Goal: Transaction & Acquisition: Purchase product/service

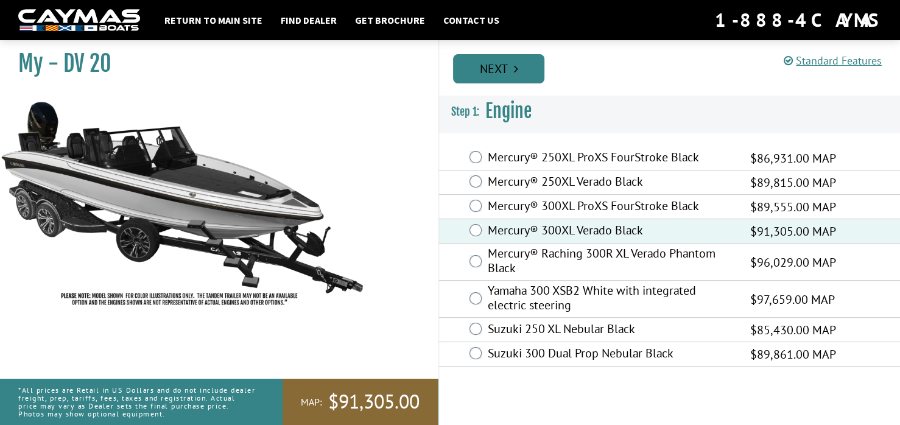
click at [517, 65] on icon "Pagination" at bounding box center [516, 69] width 4 height 12
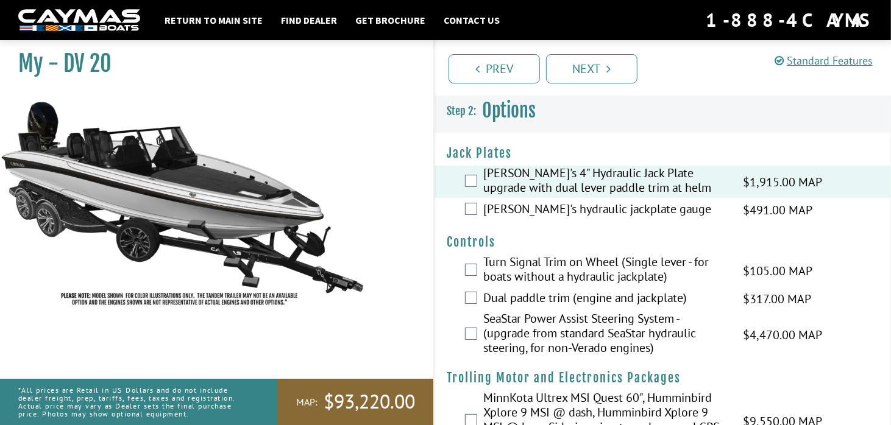
click at [469, 201] on div "[PERSON_NAME]'s hydraulic jackplate gauge $491.00 MAP $580.00 MSRP" at bounding box center [662, 210] width 456 height 24
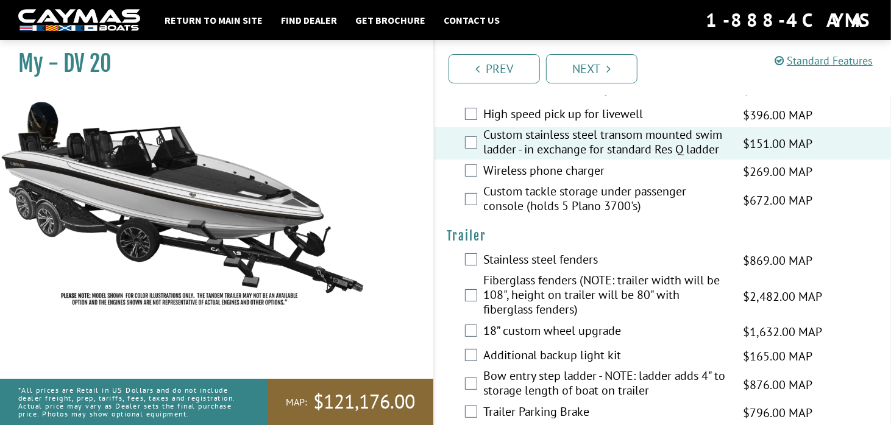
scroll to position [2985, 0]
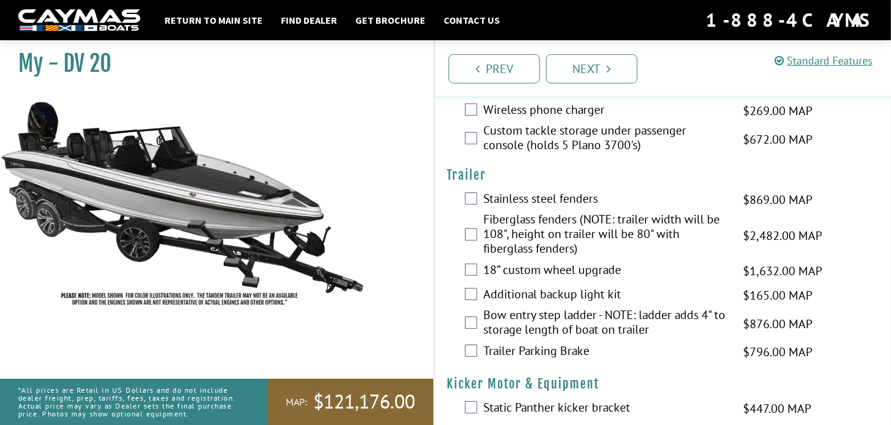
click at [523, 344] on label "Trailer Parking Brake" at bounding box center [605, 353] width 244 height 18
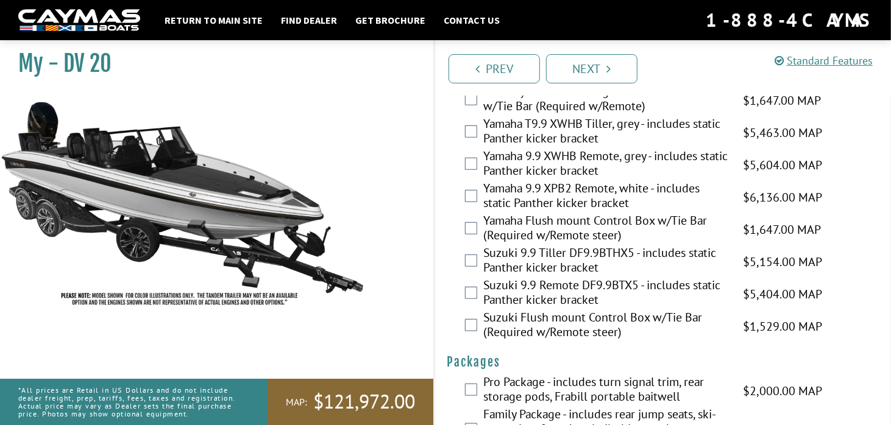
scroll to position [3476, 0]
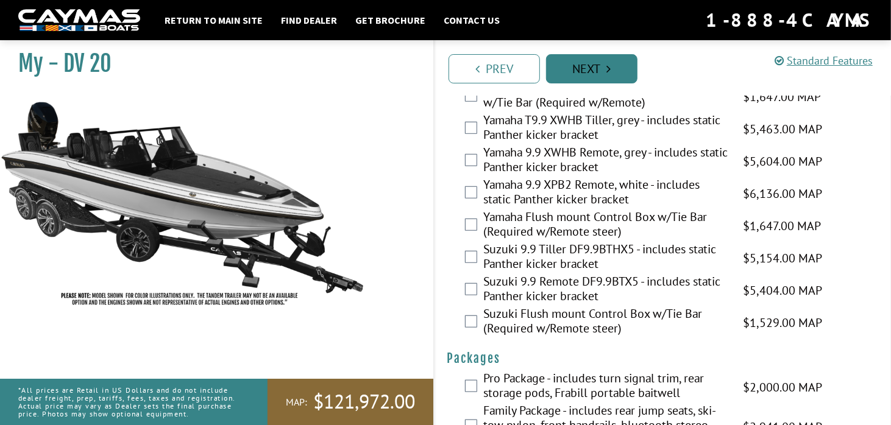
click at [593, 75] on link "Next" at bounding box center [591, 68] width 91 height 29
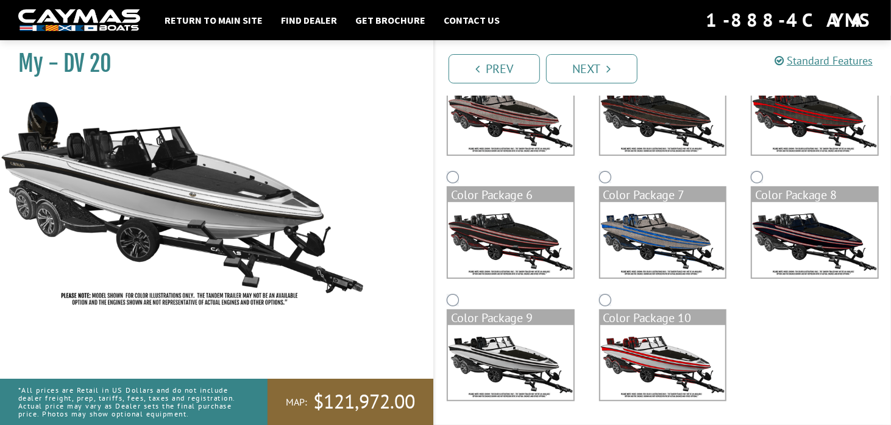
scroll to position [0, 0]
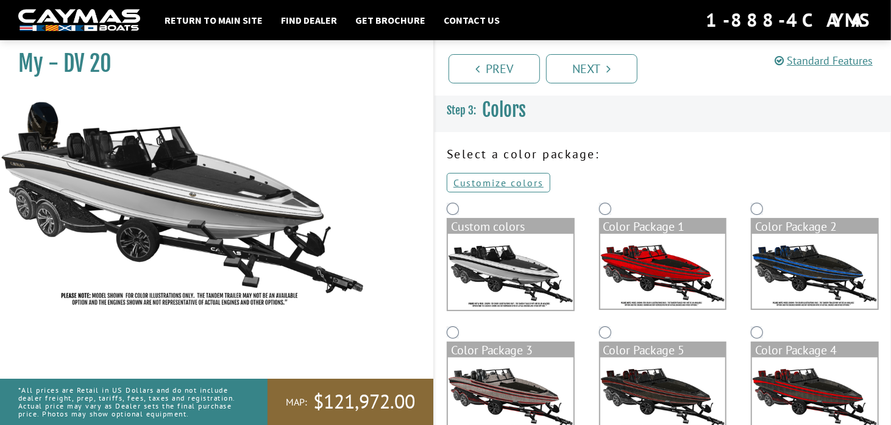
click at [482, 275] on img at bounding box center [511, 272] width 126 height 76
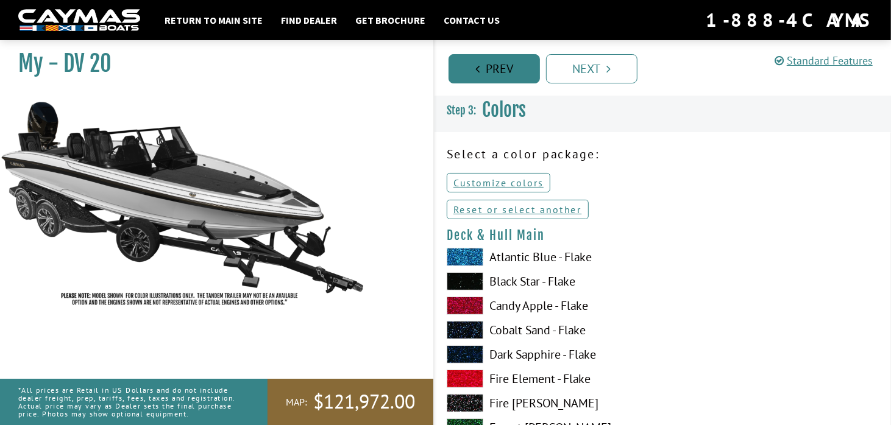
click at [502, 71] on link "Prev" at bounding box center [493, 68] width 91 height 29
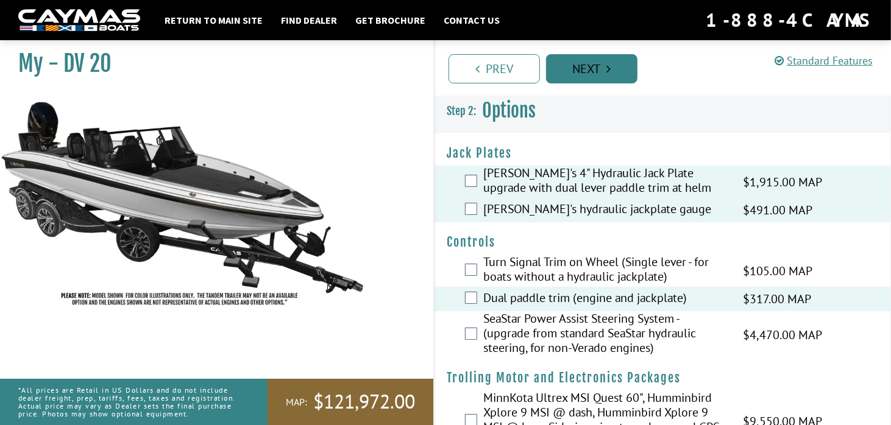
click at [587, 67] on link "Next" at bounding box center [591, 68] width 91 height 29
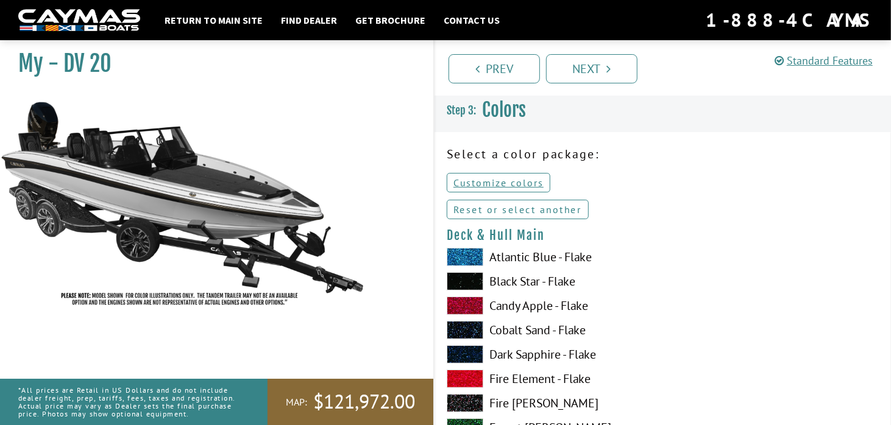
click at [522, 208] on link "Reset or select another" at bounding box center [518, 209] width 142 height 19
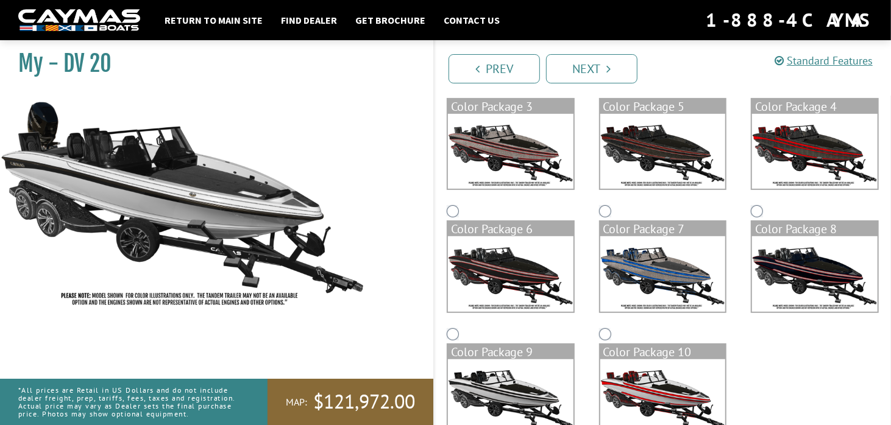
scroll to position [278, 0]
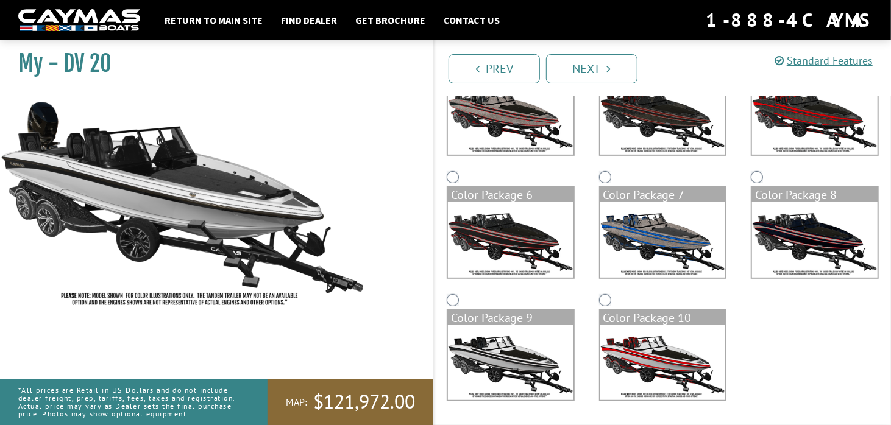
click at [486, 359] on img at bounding box center [511, 362] width 126 height 75
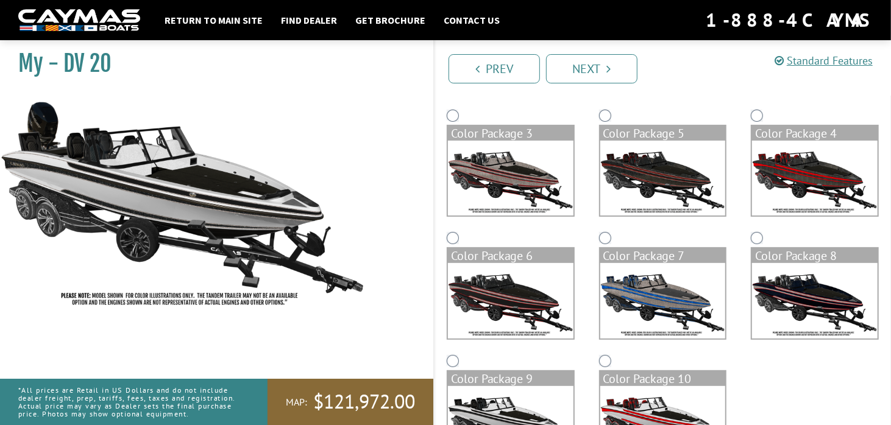
scroll to position [95, 0]
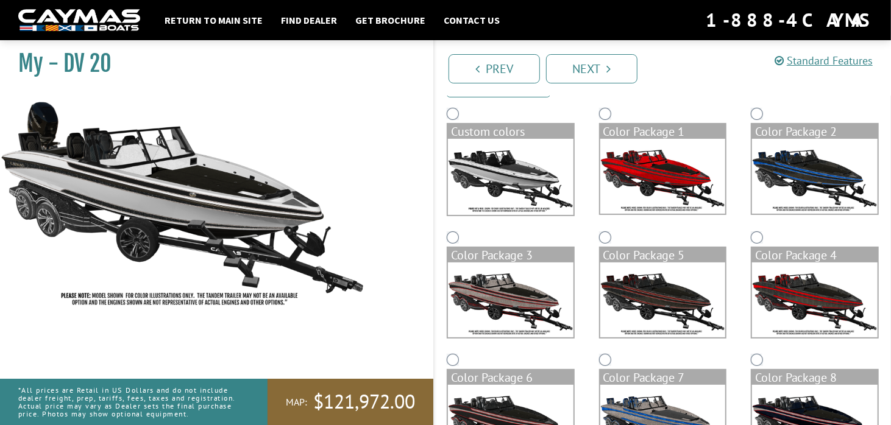
click at [497, 154] on img at bounding box center [511, 177] width 126 height 76
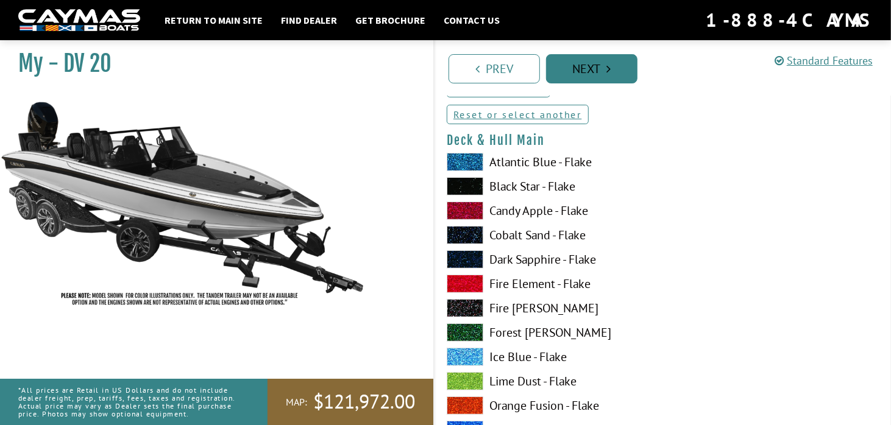
click at [617, 73] on link "Next" at bounding box center [591, 68] width 91 height 29
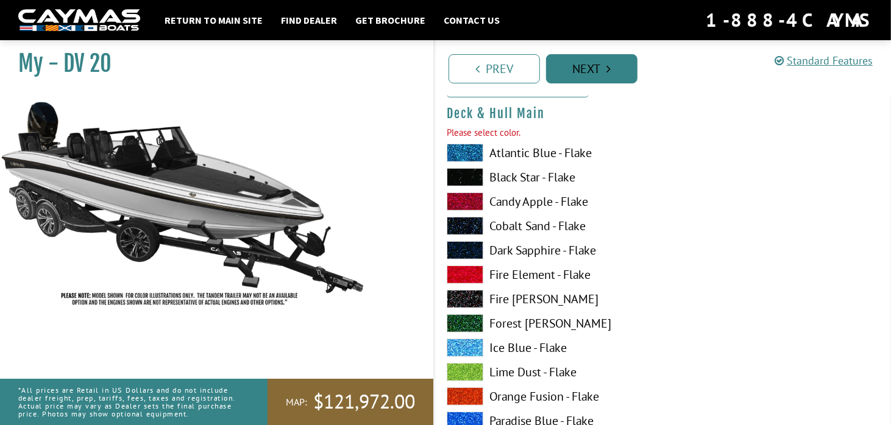
scroll to position [126, 0]
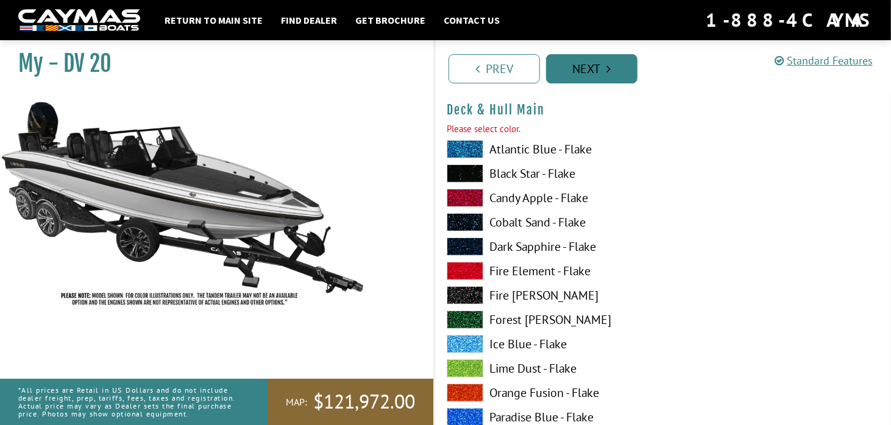
click at [617, 73] on link "Next" at bounding box center [591, 68] width 91 height 29
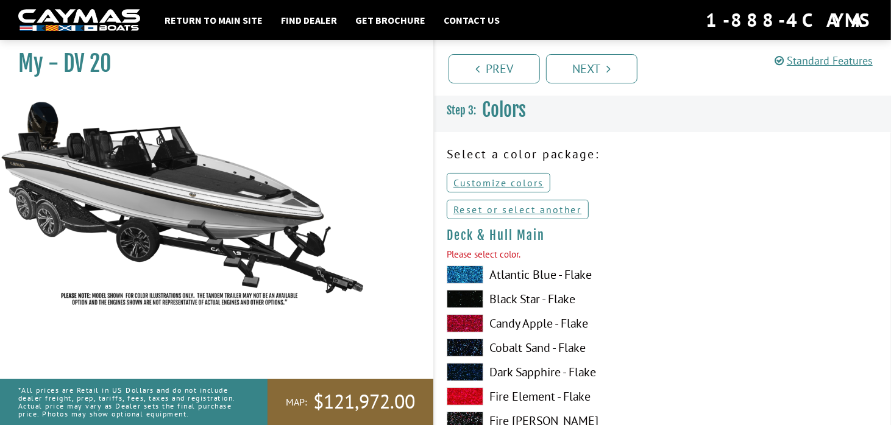
click at [462, 275] on span at bounding box center [465, 275] width 37 height 18
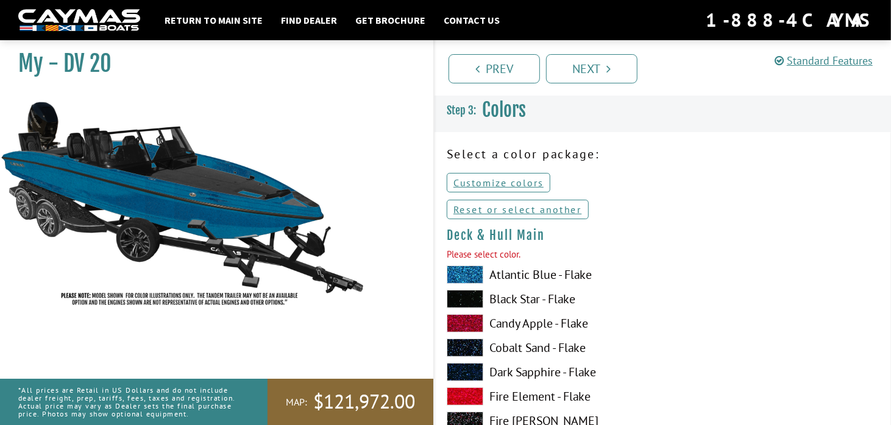
click at [462, 275] on span at bounding box center [465, 275] width 37 height 18
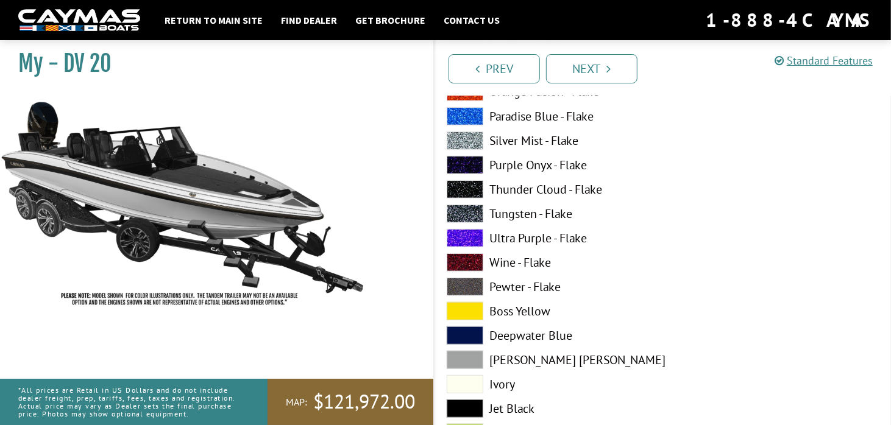
scroll to position [487, 0]
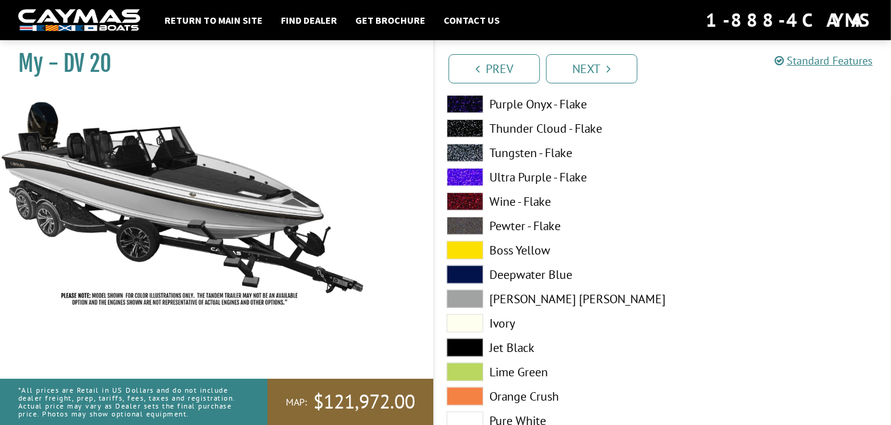
click at [465, 325] on span at bounding box center [465, 323] width 37 height 18
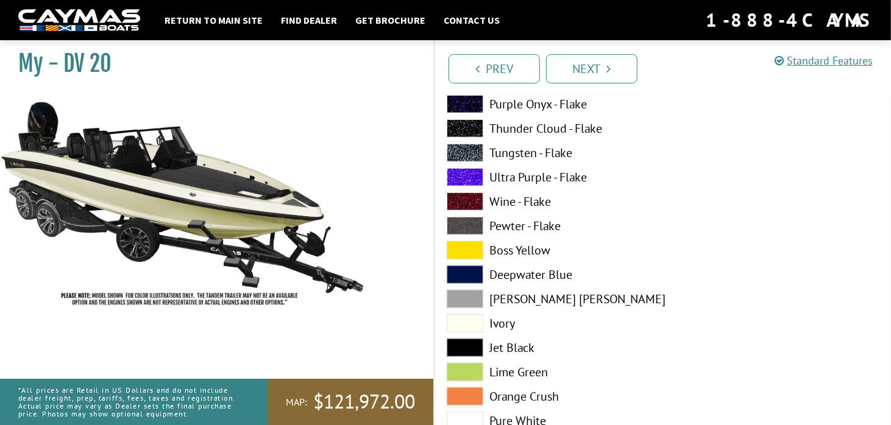
scroll to position [609, 0]
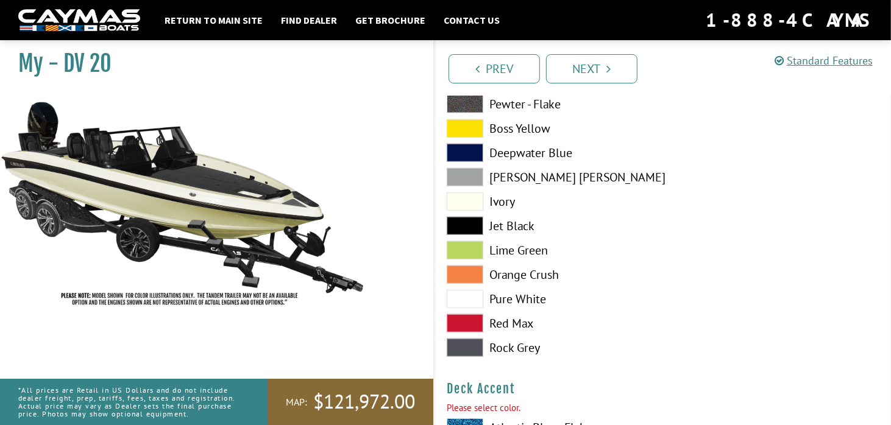
click at [463, 306] on span at bounding box center [465, 299] width 37 height 18
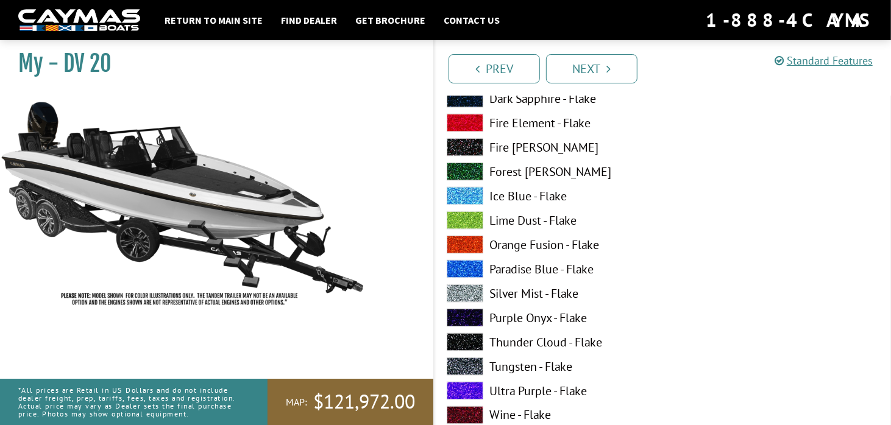
scroll to position [975, 0]
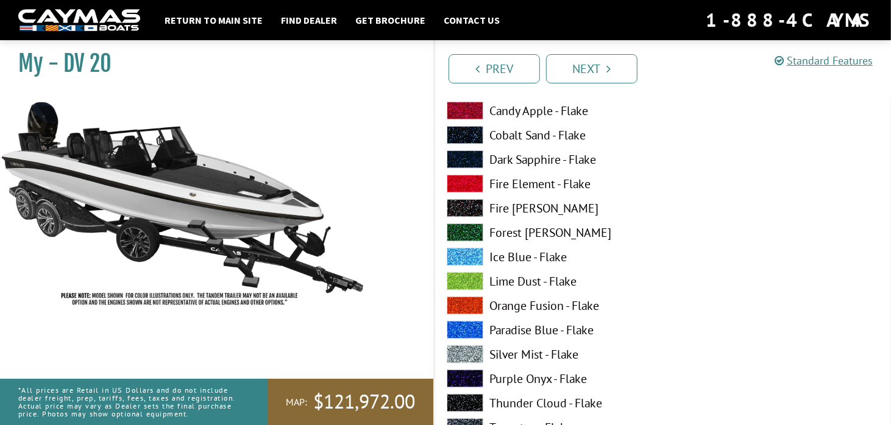
click at [467, 138] on span at bounding box center [465, 135] width 37 height 18
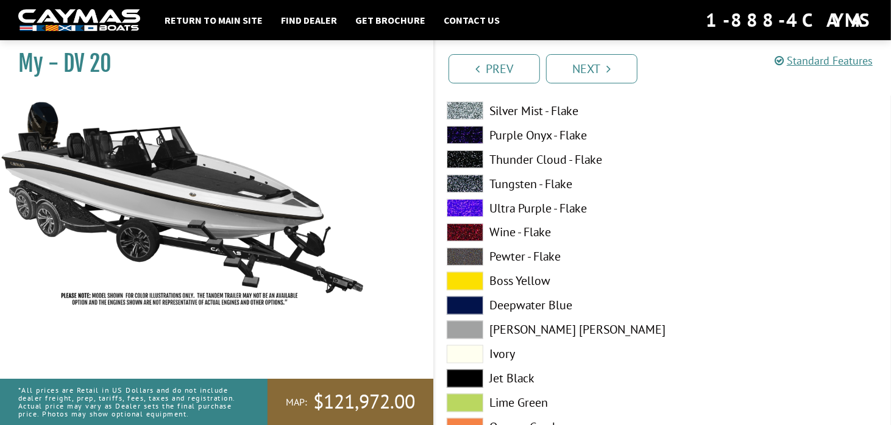
scroll to position [1462, 0]
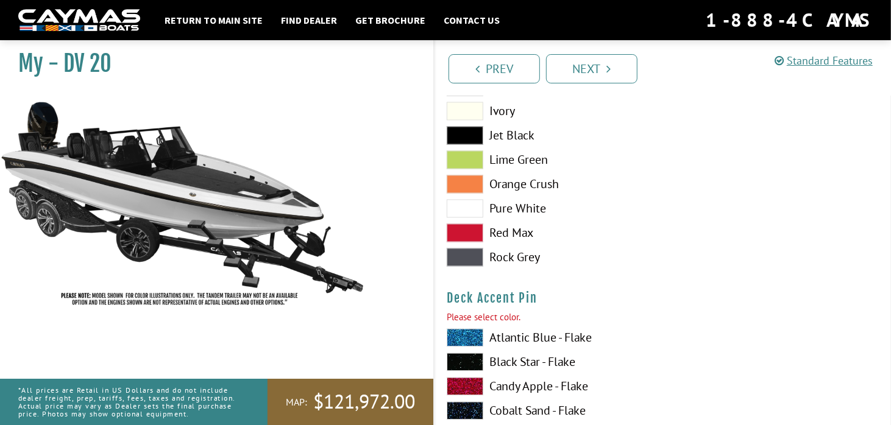
click at [478, 211] on span at bounding box center [465, 208] width 37 height 18
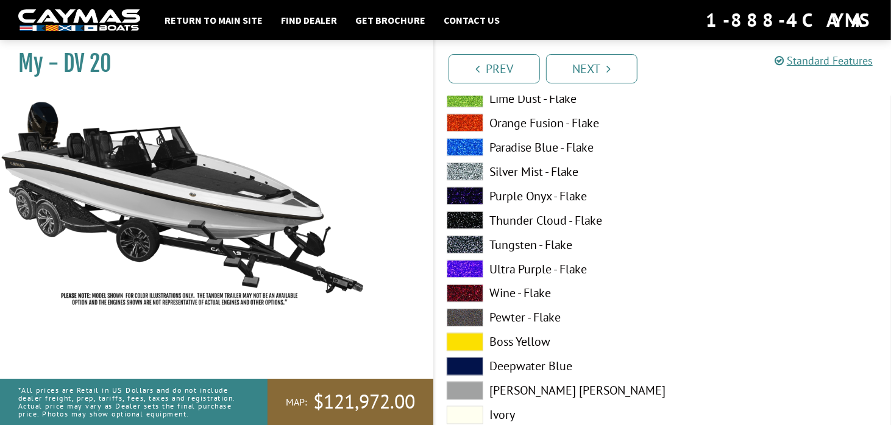
scroll to position [1340, 0]
